Goal: Task Accomplishment & Management: Use online tool/utility

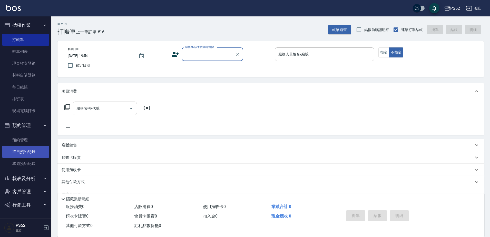
click at [22, 152] on link "單日預約紀錄" at bounding box center [25, 152] width 47 height 12
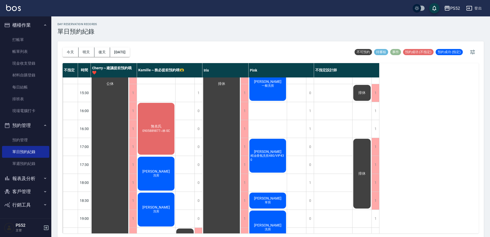
scroll to position [188, 0]
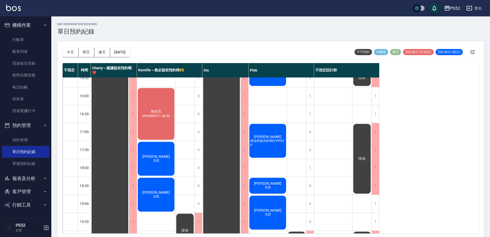
click at [269, 206] on div "陳育政 洗剪" at bounding box center [268, 212] width 38 height 35
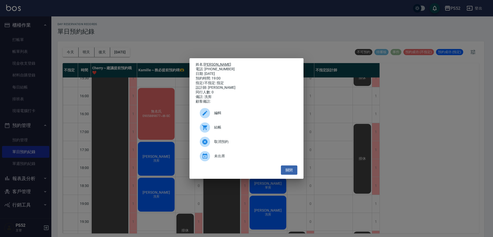
click at [212, 62] on link "[PERSON_NAME]" at bounding box center [217, 64] width 27 height 4
click at [296, 173] on button "關閉" at bounding box center [289, 170] width 16 height 9
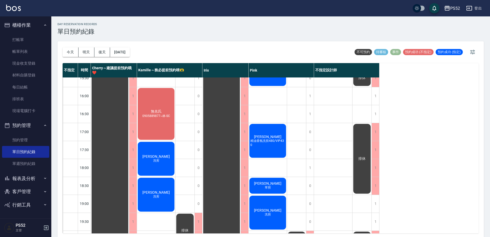
click at [32, 32] on ul "打帳單 帳單列表 現金收支登錄 材料自購登錄 每日結帳 排班表 現場電腦打卡" at bounding box center [25, 75] width 47 height 87
click at [33, 39] on link "打帳單" at bounding box center [25, 40] width 47 height 12
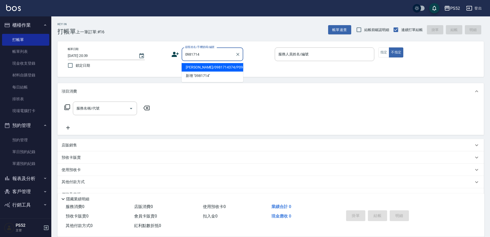
click at [208, 71] on li "陳育政/0981714374/P0981714374" at bounding box center [213, 67] width 62 height 8
type input "陳育政/0981714374/P0981714374"
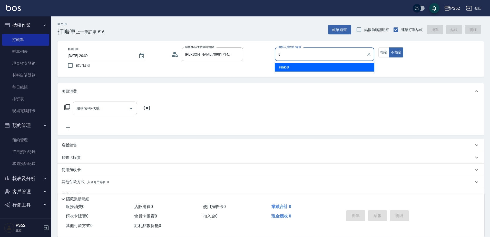
type input "Pink-8"
type button "false"
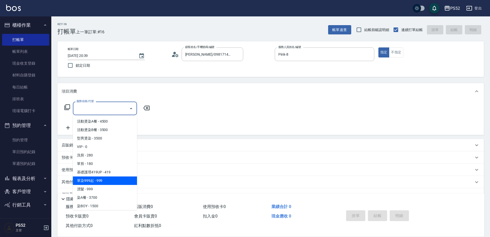
type input "單染999起(L1)"
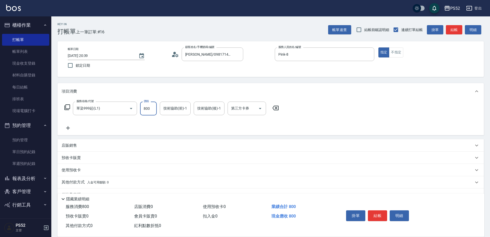
type input "800"
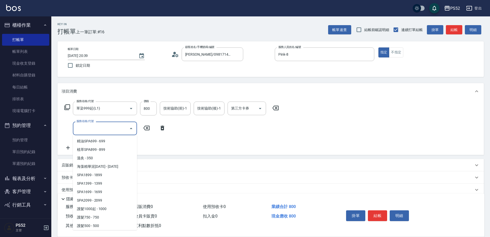
scroll to position [263, 0]
type input "燙前護髮300(T4)"
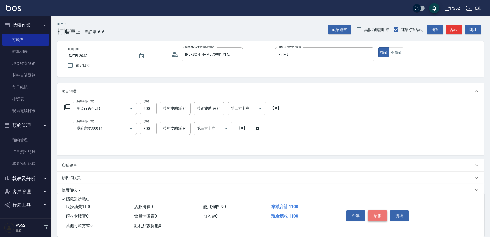
click at [380, 213] on button "結帳" at bounding box center [377, 216] width 19 height 11
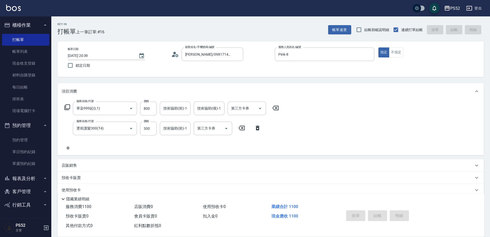
type input "2025/10/08 20:47"
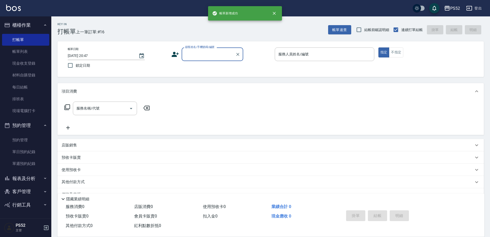
scroll to position [0, 0]
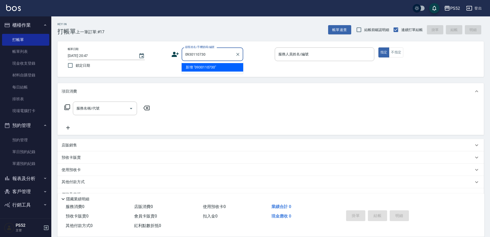
type input "0930110730"
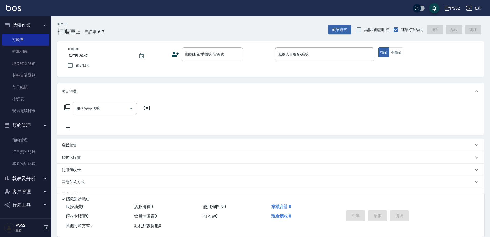
click at [176, 55] on icon at bounding box center [175, 54] width 7 height 5
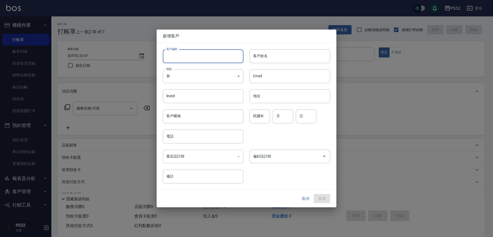
click at [191, 62] on input "客戶編號" at bounding box center [203, 56] width 81 height 14
type input "B0930110730"
click at [180, 138] on input "電話" at bounding box center [203, 137] width 81 height 14
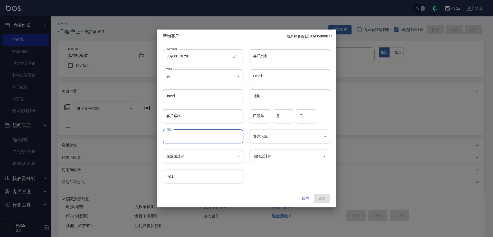
paste input "0930110730"
type input "0930110730"
click at [259, 119] on input "民國年" at bounding box center [260, 117] width 21 height 14
type input "90"
type input "11"
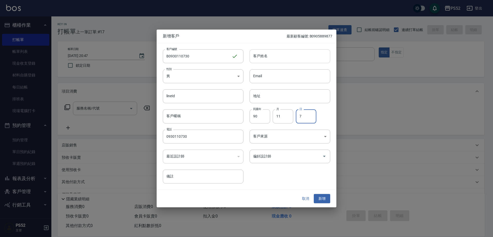
type input "7"
click at [294, 63] on input "客戶姓名" at bounding box center [290, 56] width 81 height 14
click at [298, 55] on input "客戶姓名" at bounding box center [290, 56] width 81 height 14
type input "黃逸翔"
click at [322, 197] on button "新增" at bounding box center [322, 198] width 16 height 9
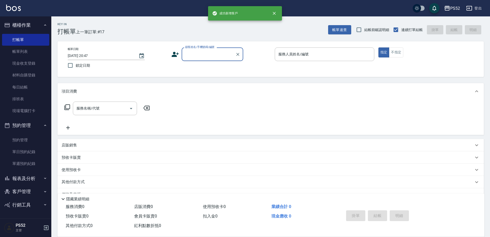
click at [226, 52] on input "顧客姓名/手機號碼/編號" at bounding box center [208, 54] width 49 height 9
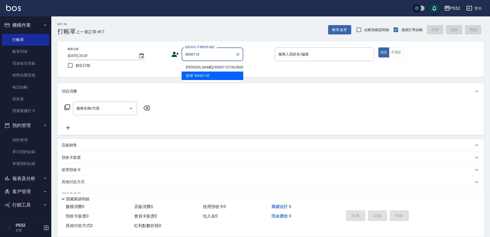
click at [211, 66] on li "黃逸翔/0930110730/B0930110730" at bounding box center [213, 67] width 62 height 8
type input "黃逸翔/0930110730/B0930110730"
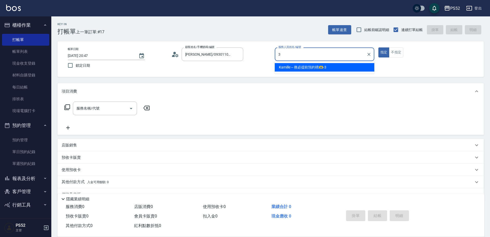
type input "Kamille～務必提前預約唷🫶-3"
type button "true"
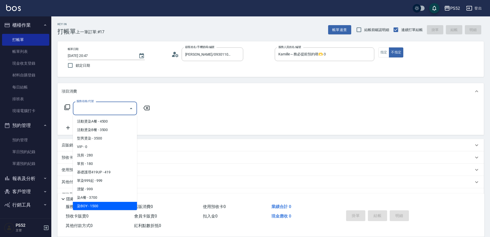
scroll to position [0, 0]
type input "染BOY(L4)"
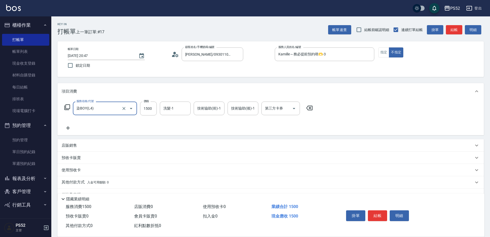
click at [72, 129] on icon at bounding box center [68, 128] width 13 height 6
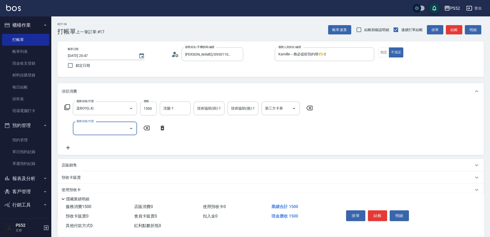
click at [87, 129] on div "服務名稱/代號 服務名稱/代號" at bounding box center [105, 129] width 64 height 14
click at [90, 130] on input "服務名稱/代號" at bounding box center [101, 128] width 52 height 9
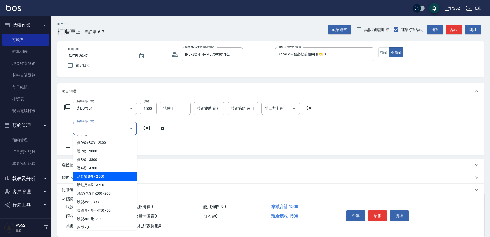
scroll to position [154, 0]
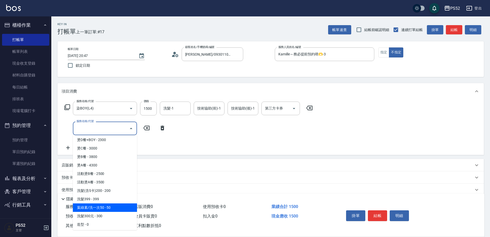
drag, startPoint x: 114, startPoint y: 206, endPoint x: 138, endPoint y: 147, distance: 63.9
click at [114, 206] on span "葉綠素/洗一次50 - 50" at bounding box center [105, 208] width 64 height 8
type input "葉綠素/洗一次50(S3)"
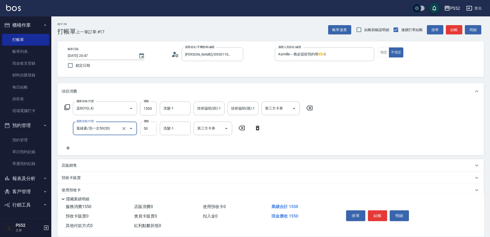
click at [141, 129] on input "50" at bounding box center [148, 129] width 17 height 14
type input "100"
click at [378, 211] on button "結帳" at bounding box center [377, 216] width 19 height 11
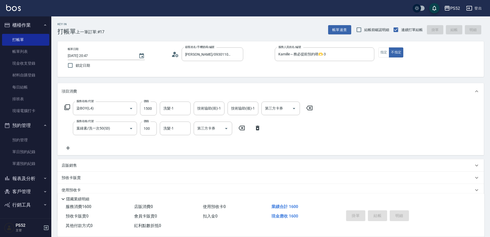
type input "2025/10/08 20:48"
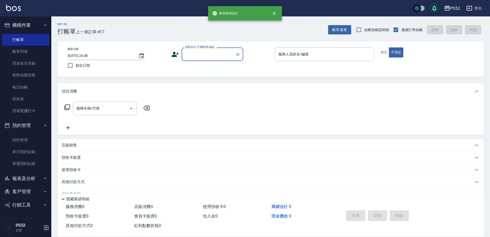
scroll to position [0, 0]
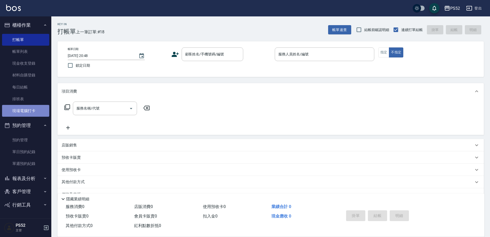
click at [39, 111] on link "現場電腦打卡" at bounding box center [25, 111] width 47 height 12
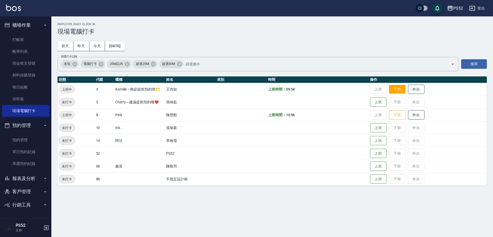
click at [392, 88] on button "下班" at bounding box center [397, 89] width 16 height 9
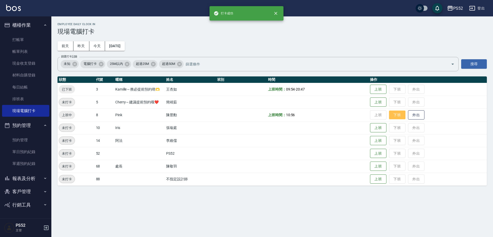
click at [399, 115] on button "下班" at bounding box center [397, 115] width 16 height 9
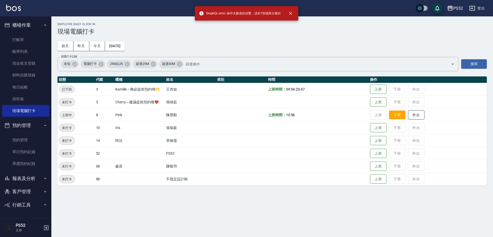
click at [396, 117] on button "下班" at bounding box center [397, 115] width 16 height 9
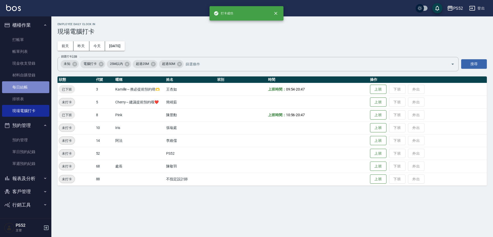
click at [26, 89] on link "每日結帳" at bounding box center [25, 87] width 47 height 12
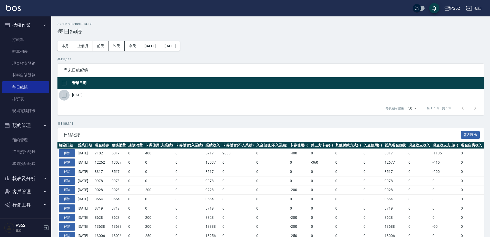
click at [65, 93] on input "checkbox" at bounding box center [64, 95] width 11 height 11
checkbox input "true"
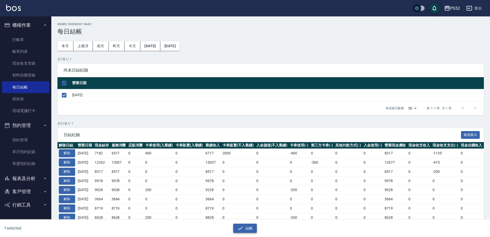
click at [242, 225] on icon "button" at bounding box center [240, 228] width 6 height 6
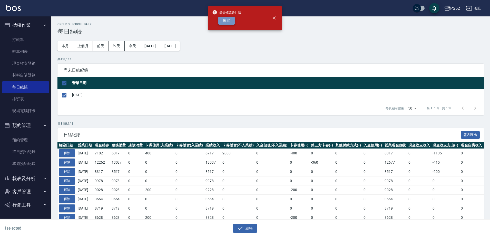
click at [224, 20] on button "確定" at bounding box center [226, 21] width 16 height 8
checkbox input "false"
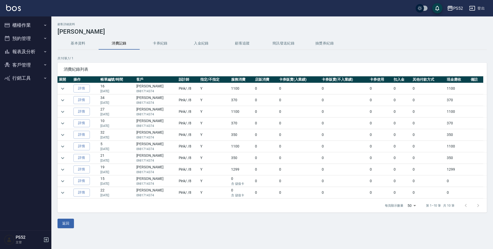
click at [84, 43] on button "基本資料" at bounding box center [78, 43] width 41 height 12
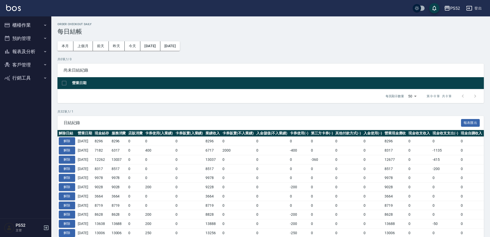
click at [36, 48] on button "報表及分析" at bounding box center [25, 51] width 47 height 13
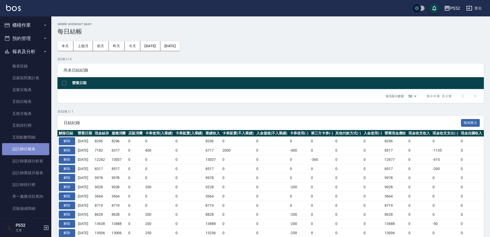
click at [30, 153] on link "設計師日報表" at bounding box center [25, 149] width 47 height 12
